Goal: Task Accomplishment & Management: Manage account settings

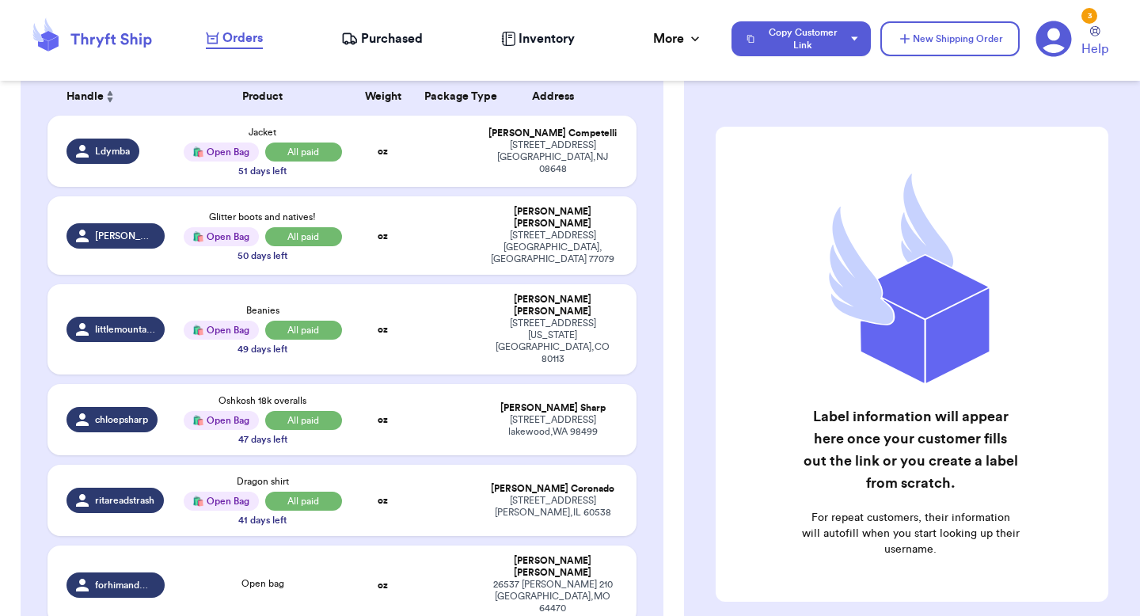
scroll to position [270, 0]
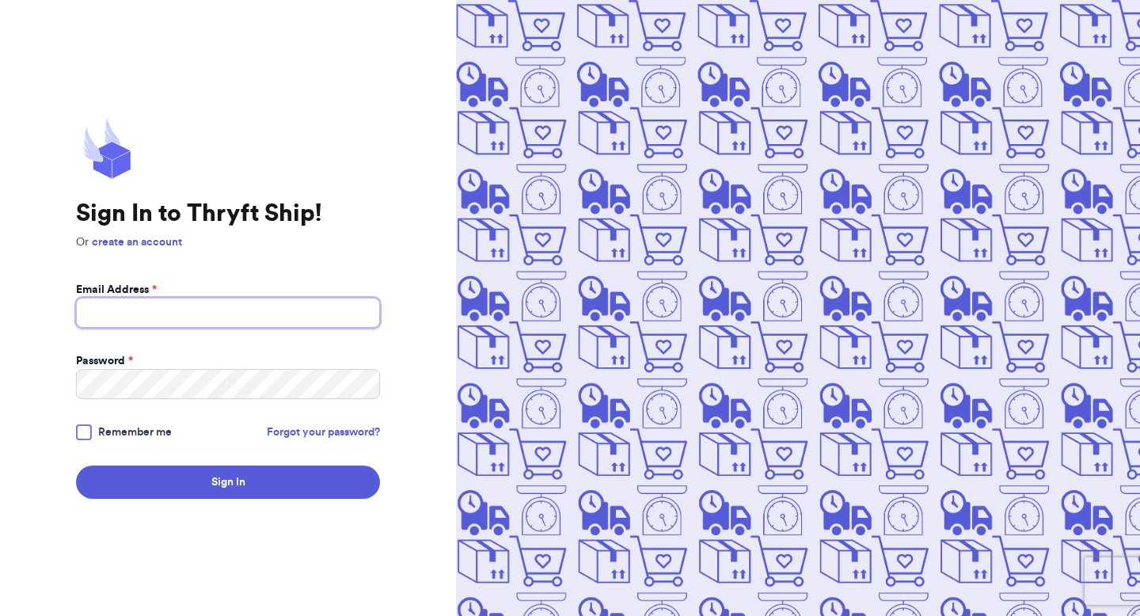
click at [174, 314] on input "Email Address *" at bounding box center [228, 313] width 304 height 30
type input "mgholsinger@gmail.com"
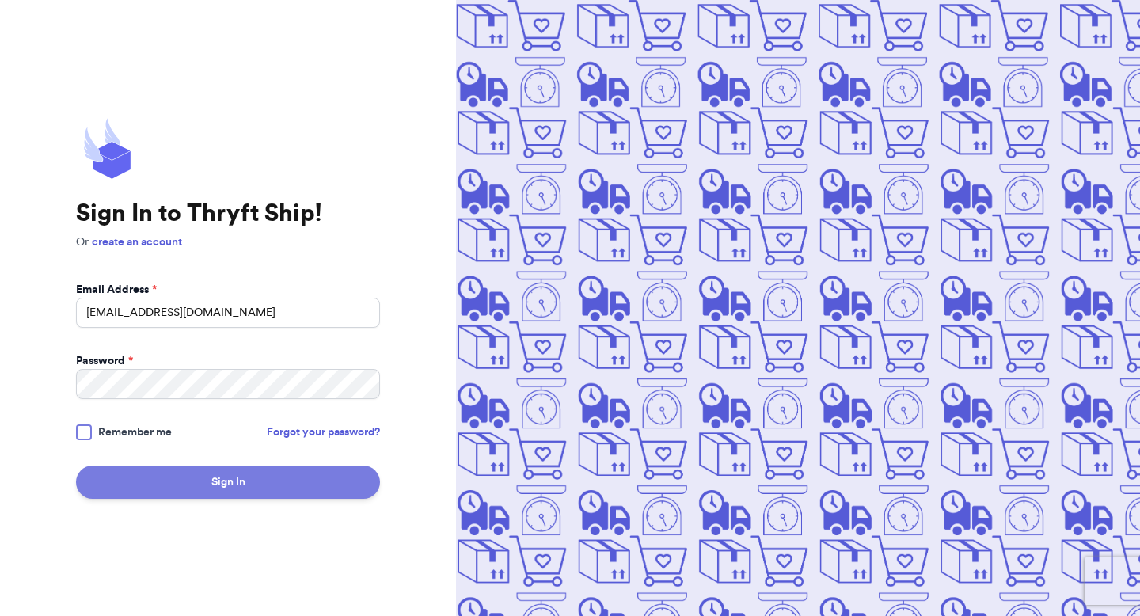
click at [237, 489] on button "Sign In" at bounding box center [228, 482] width 304 height 33
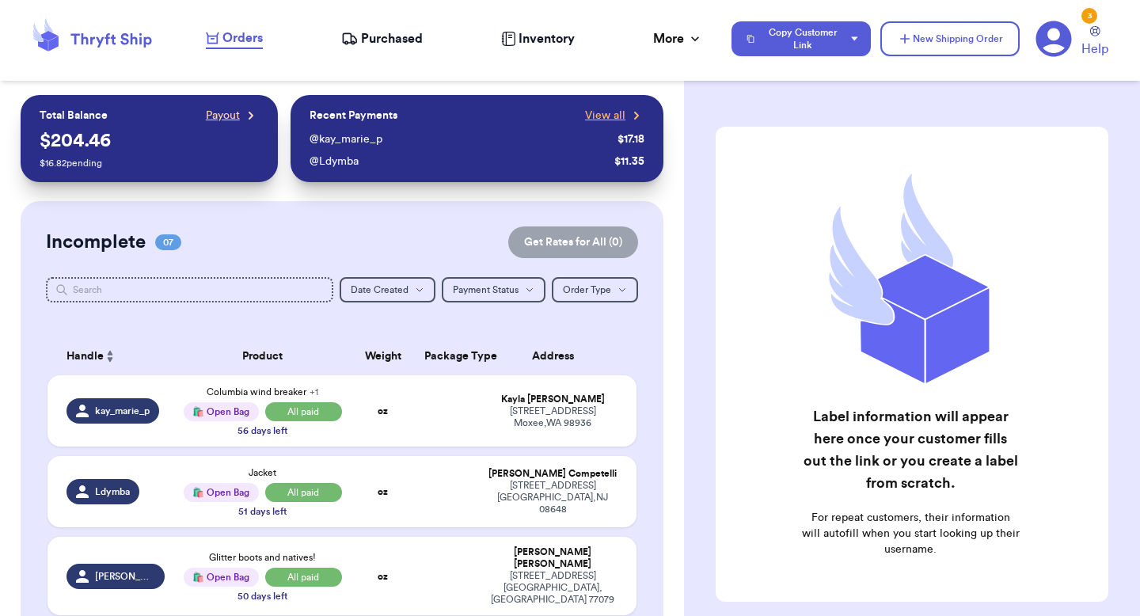
click at [228, 113] on span "Payout" at bounding box center [223, 116] width 34 height 16
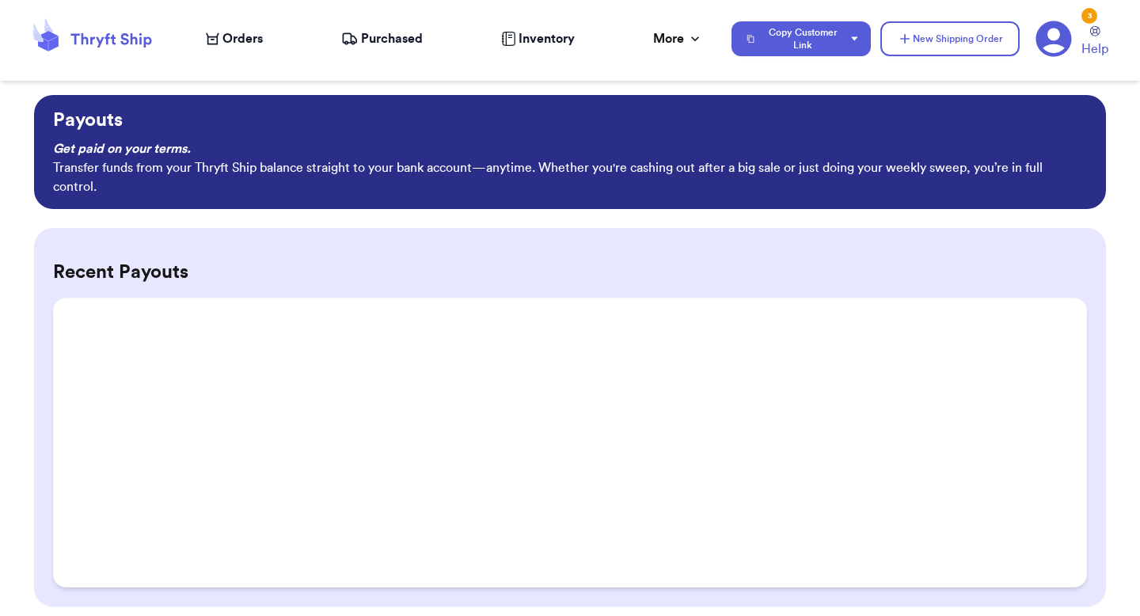
click at [93, 40] on icon at bounding box center [92, 38] width 127 height 43
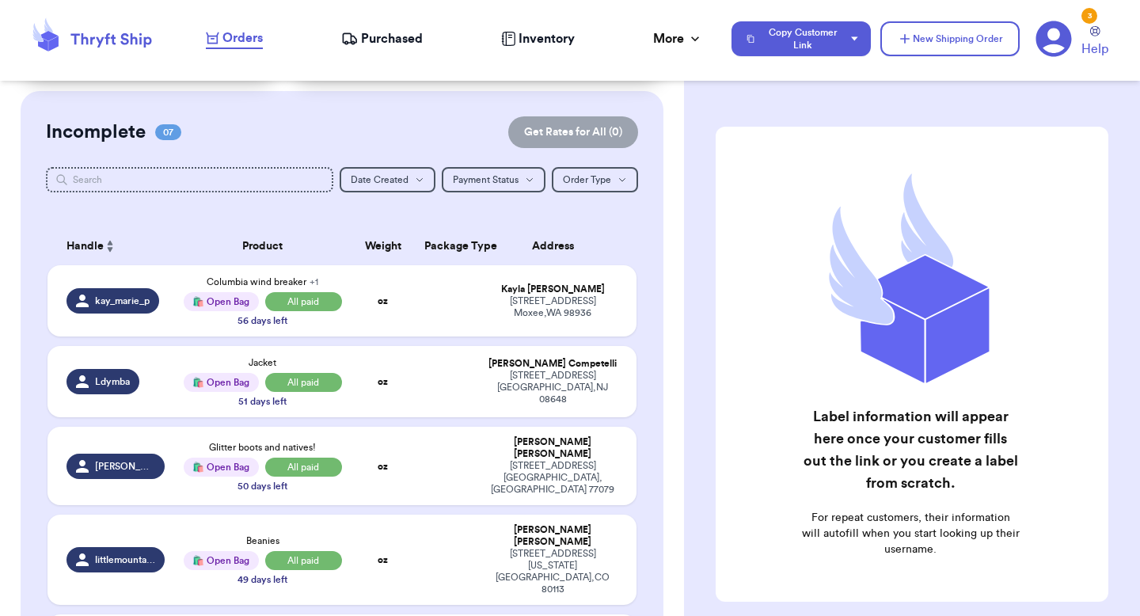
scroll to position [121, 0]
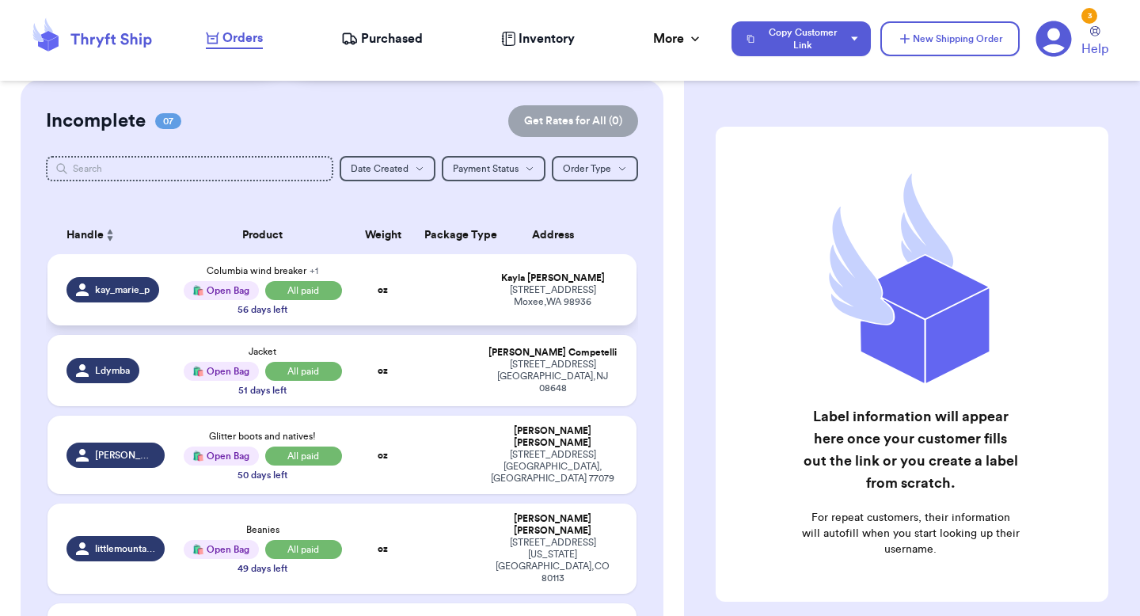
click at [451, 303] on td at bounding box center [446, 289] width 63 height 71
select select "paid"
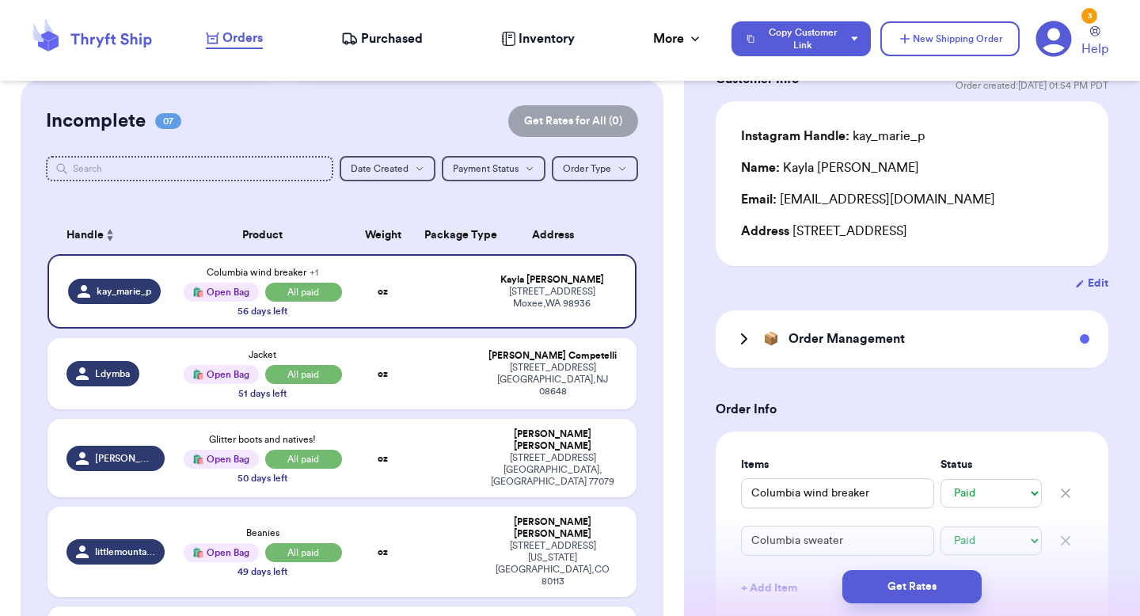
scroll to position [147, 0]
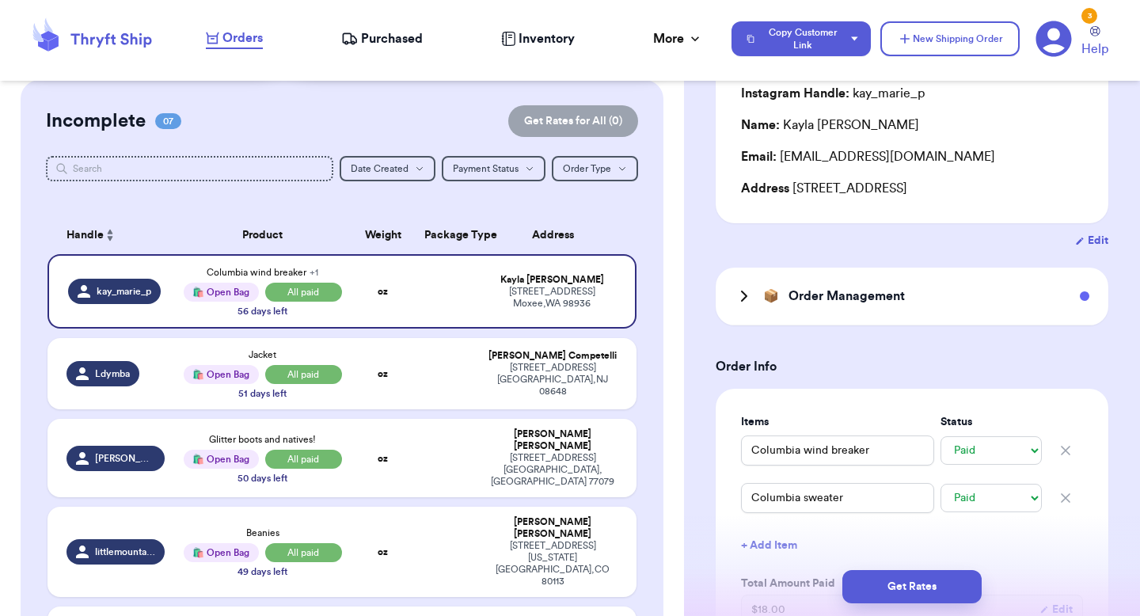
click at [742, 298] on icon at bounding box center [744, 296] width 19 height 19
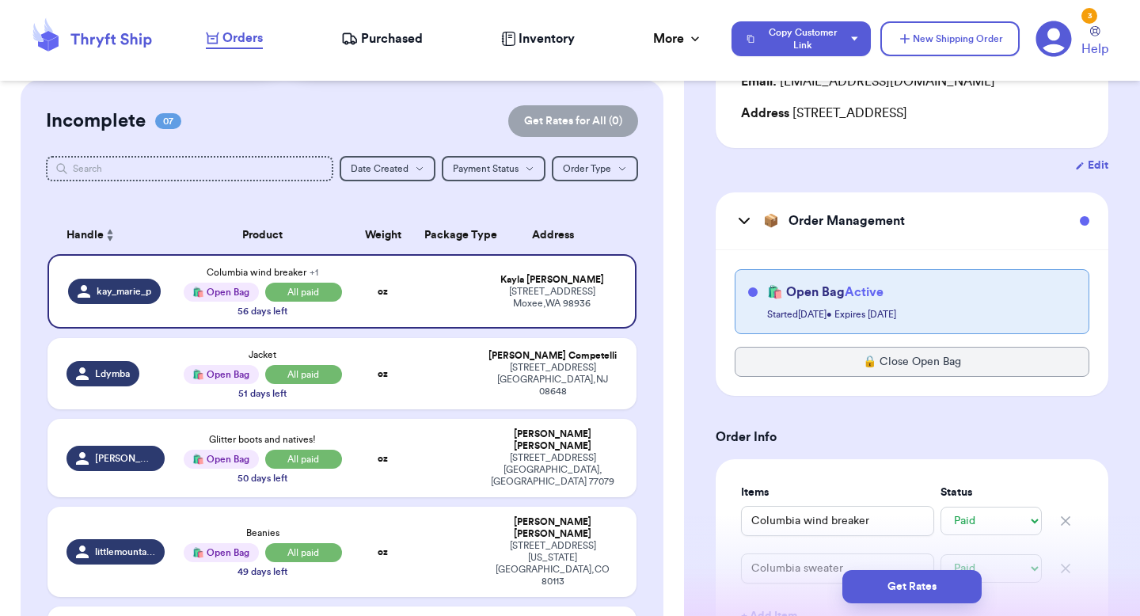
scroll to position [0, 0]
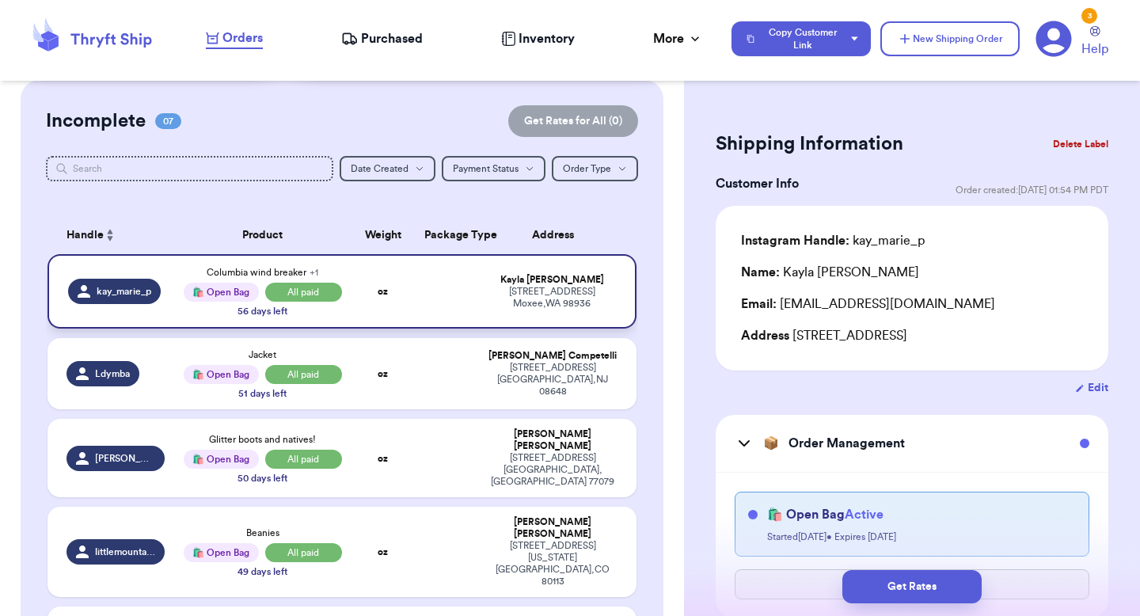
click at [393, 307] on td "oz" at bounding box center [383, 291] width 63 height 74
click at [108, 37] on icon at bounding box center [110, 40] width 81 height 14
click at [86, 38] on icon at bounding box center [110, 40] width 81 height 14
click at [245, 41] on span "Orders" at bounding box center [242, 38] width 40 height 19
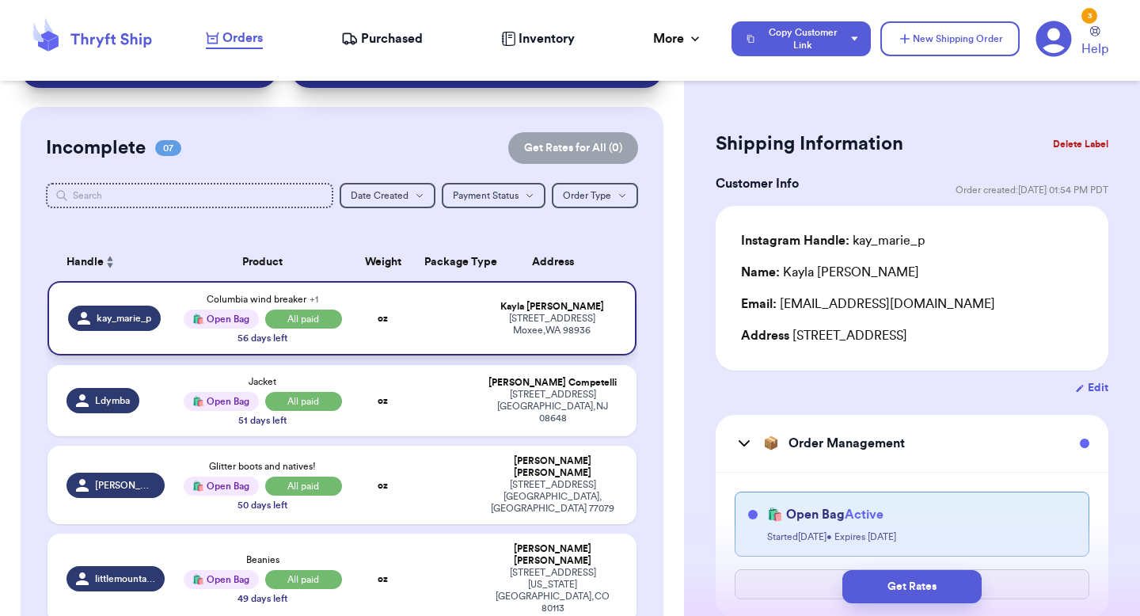
scroll to position [74, 0]
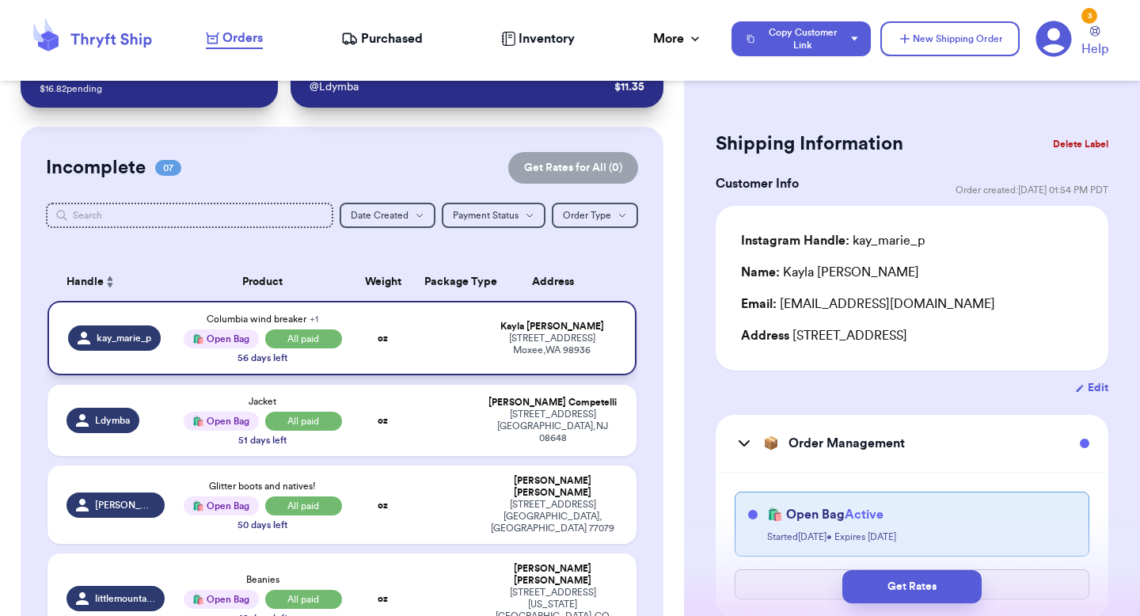
click at [450, 328] on td at bounding box center [446, 338] width 63 height 74
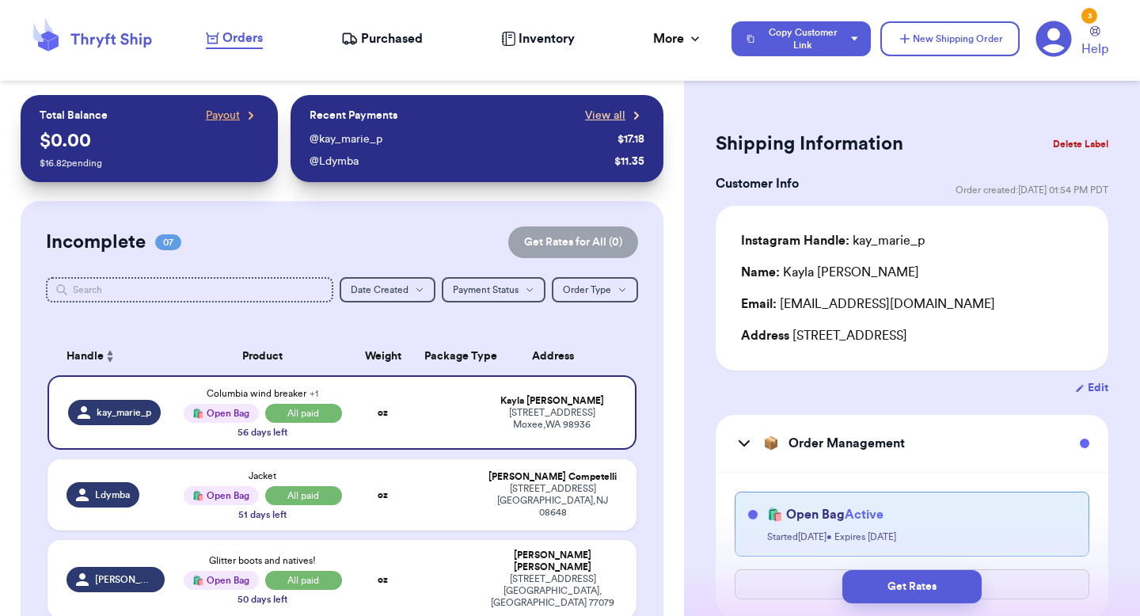
click at [612, 114] on span "View all" at bounding box center [605, 116] width 40 height 16
